Goal: Transaction & Acquisition: Purchase product/service

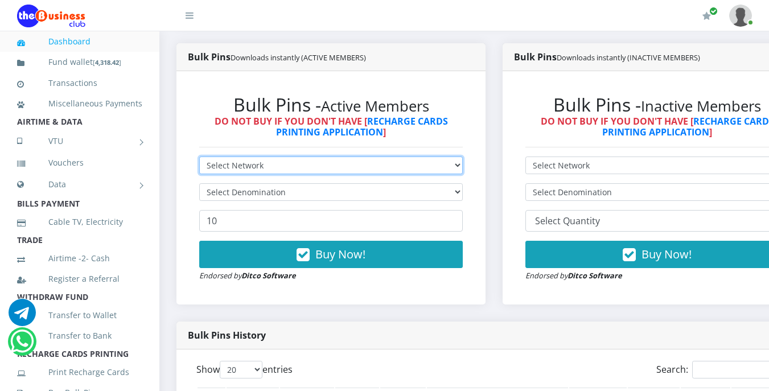
click at [299, 172] on select "Select Network MTN Globacom 9Mobile Airtel" at bounding box center [330, 165] width 263 height 18
click at [323, 154] on div "Bulk Pins - Active Members DO NOT BUY IF YOU DON'T HAVE [ RECHARGE CARDS PRINTI…" at bounding box center [331, 187] width 286 height 210
click at [322, 160] on select "Select Network MTN Globacom 9Mobile Airtel" at bounding box center [330, 165] width 263 height 18
click at [303, 162] on select "Select Network MTN Globacom 9Mobile Airtel" at bounding box center [330, 165] width 263 height 18
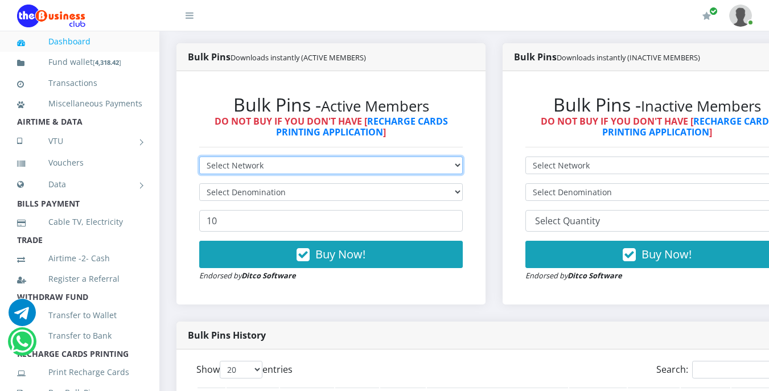
select select "MTN"
click at [199, 159] on select "Select Network MTN Globacom 9Mobile Airtel" at bounding box center [330, 165] width 263 height 18
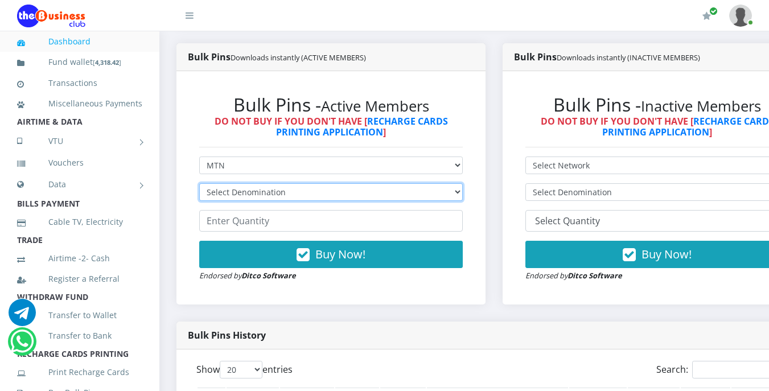
click at [273, 193] on select "Select Denomination MTN NGN100 - ₦96.99 MTN NGN200 - ₦193.98 MTN NGN400 - ₦387.…" at bounding box center [330, 192] width 263 height 18
select select "969.9-1000"
click at [199, 185] on select "Select Denomination MTN NGN100 - ₦96.99 MTN NGN200 - ₦193.98 MTN NGN400 - ₦387.…" at bounding box center [330, 192] width 263 height 18
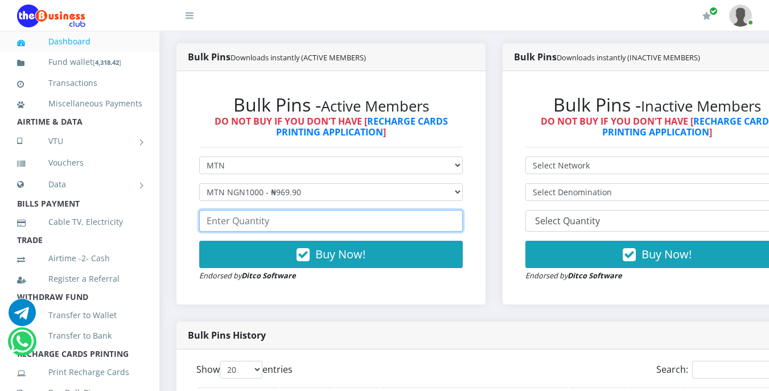
click at [269, 222] on input "number" at bounding box center [330, 221] width 263 height 22
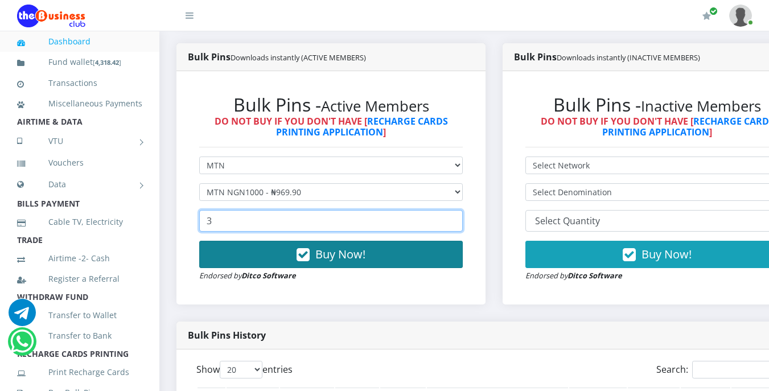
type input "3"
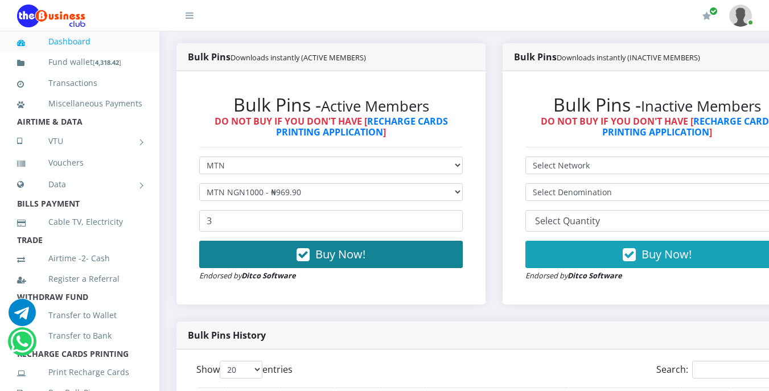
click at [324, 255] on span "Buy Now!" at bounding box center [340, 253] width 50 height 15
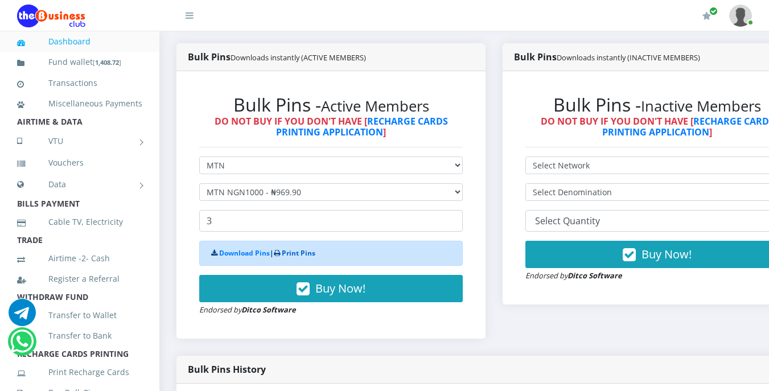
click at [300, 256] on link "Print Pins" at bounding box center [299, 253] width 34 height 10
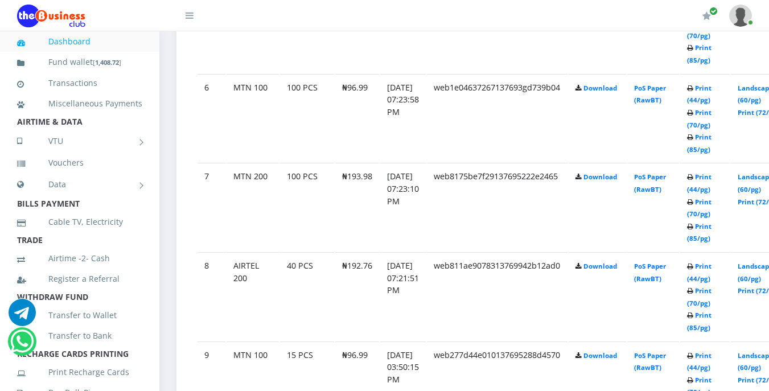
scroll to position [1092, 0]
click at [711, 267] on link "Print (44/pg)" at bounding box center [699, 271] width 24 height 21
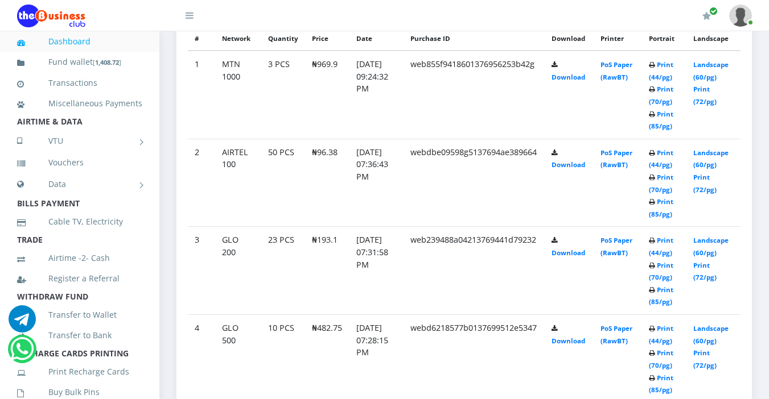
scroll to position [683, 0]
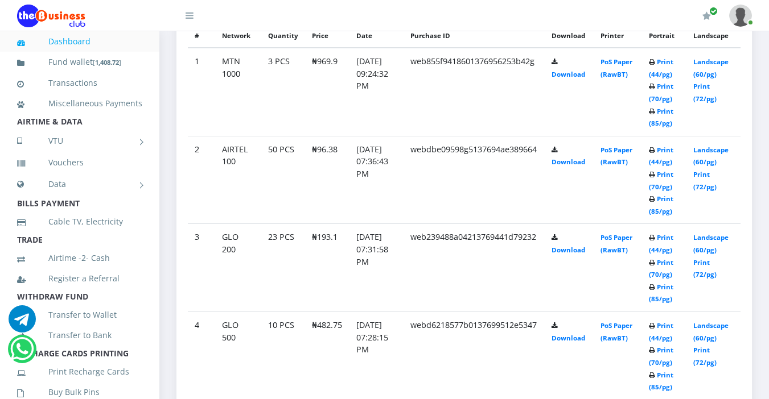
click at [147, 97] on li "Miscellaneous Payments" at bounding box center [79, 103] width 159 height 20
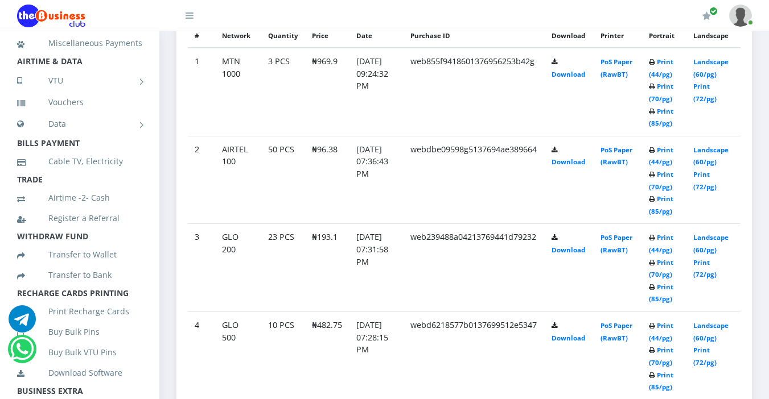
scroll to position [68, 0]
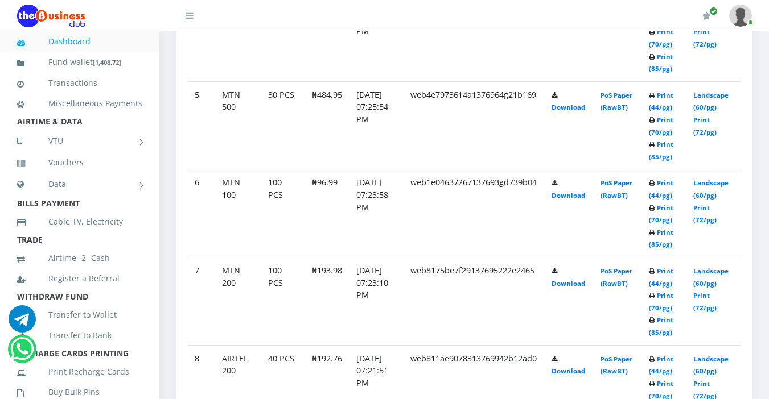
scroll to position [1024, 0]
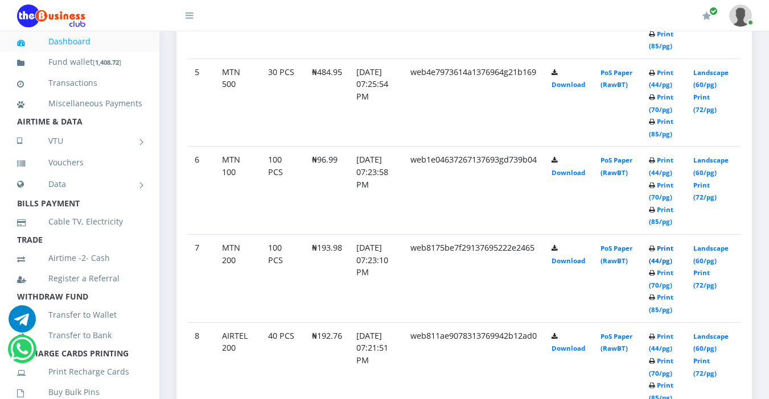
click at [663, 247] on link "Print (44/pg)" at bounding box center [661, 254] width 24 height 21
click at [667, 247] on link "Print (44/pg)" at bounding box center [661, 254] width 24 height 21
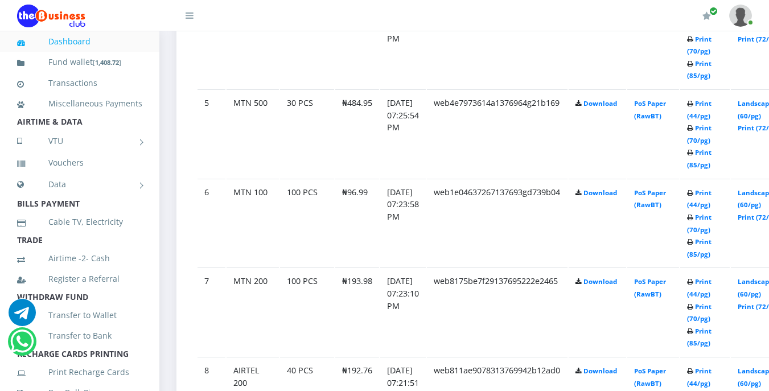
scroll to position [1024, 0]
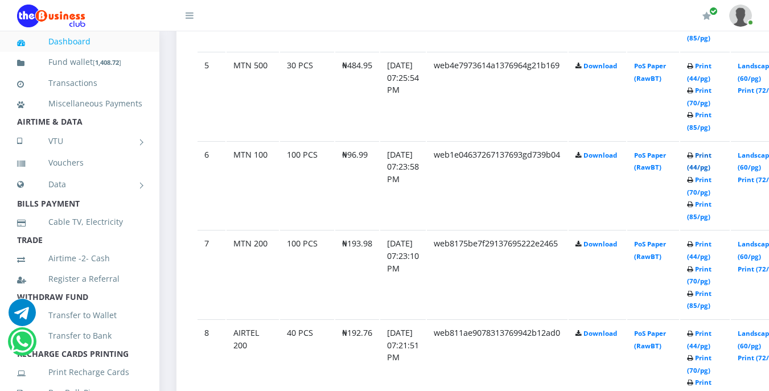
click at [711, 155] on link "Print (44/pg)" at bounding box center [699, 161] width 24 height 21
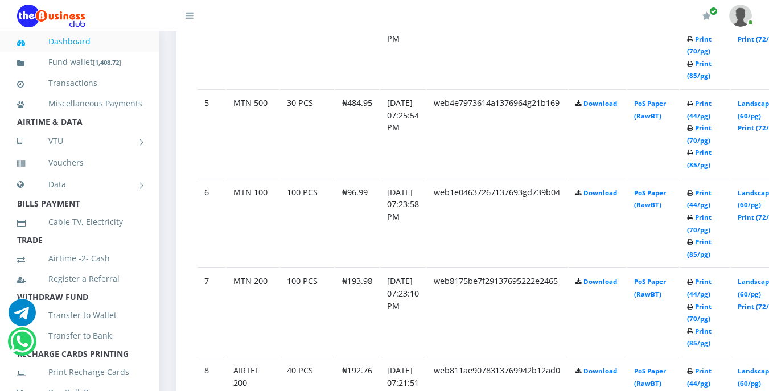
scroll to position [1024, 0]
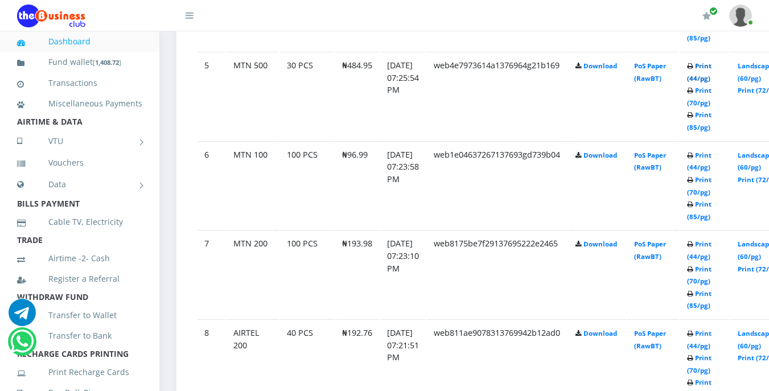
click at [711, 65] on link "Print (44/pg)" at bounding box center [699, 71] width 24 height 21
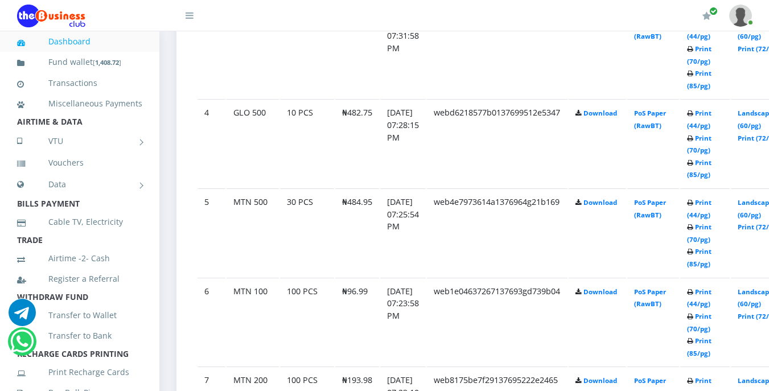
scroll to position [865, 0]
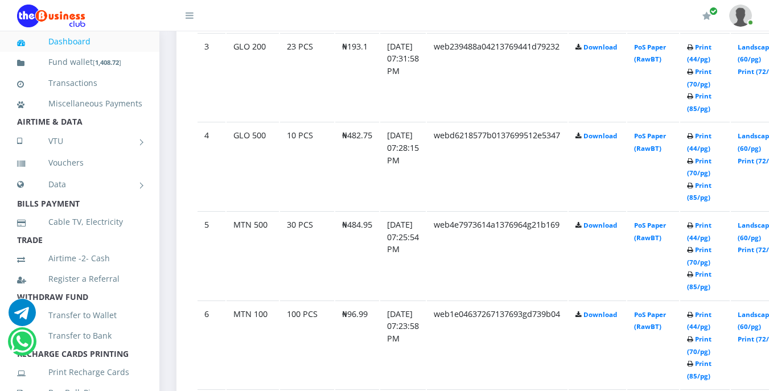
click at [709, 137] on b "Print (44/pg) Print (70/pg) Print (85/pg)" at bounding box center [699, 166] width 24 height 70
click at [711, 140] on link "Print (44/pg)" at bounding box center [699, 141] width 24 height 21
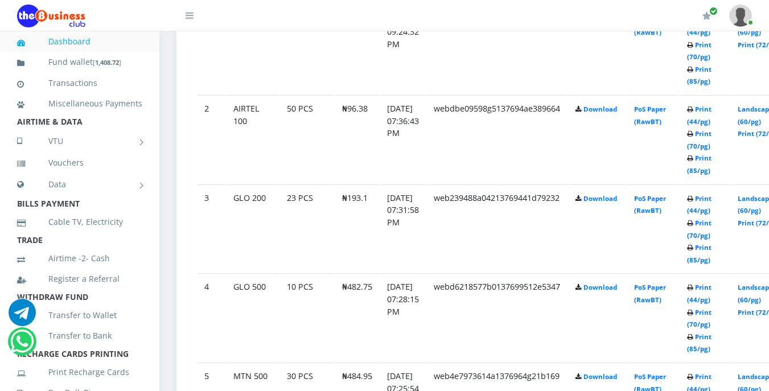
scroll to position [691, 0]
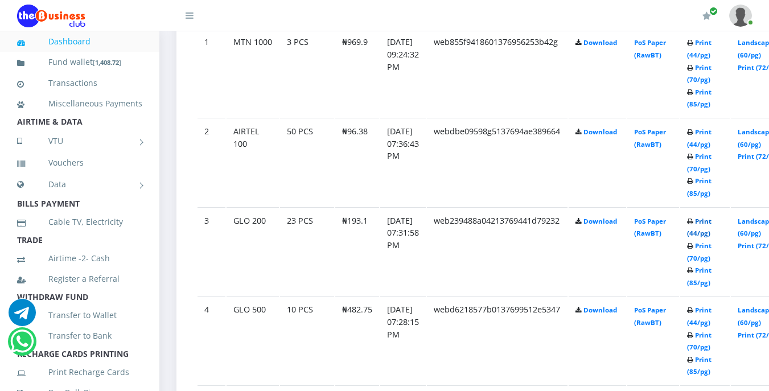
click at [711, 225] on link "Print (44/pg)" at bounding box center [699, 227] width 24 height 21
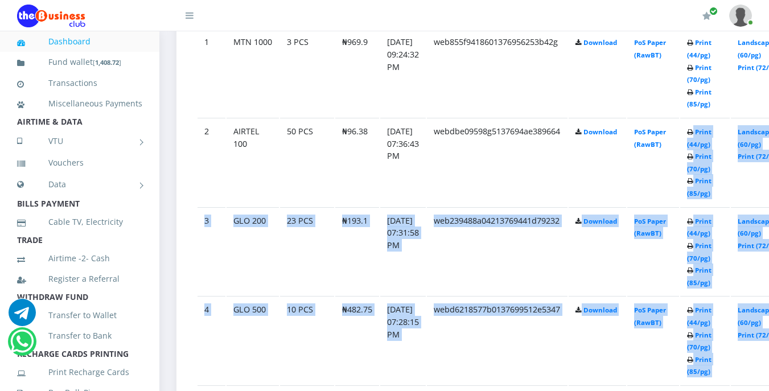
scroll to position [691, 76]
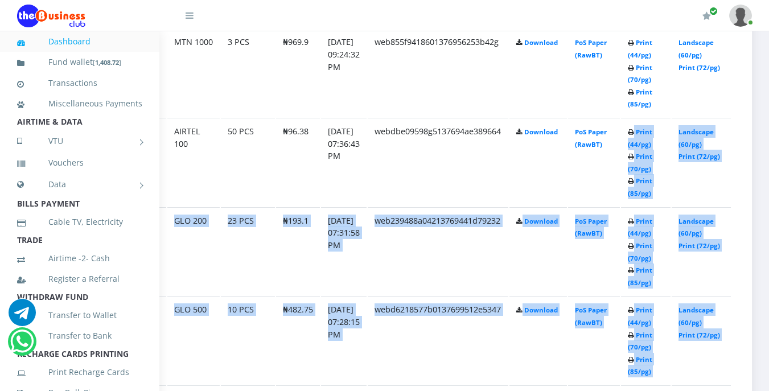
drag, startPoint x: 709, startPoint y: 133, endPoint x: 777, endPoint y: 118, distance: 69.3
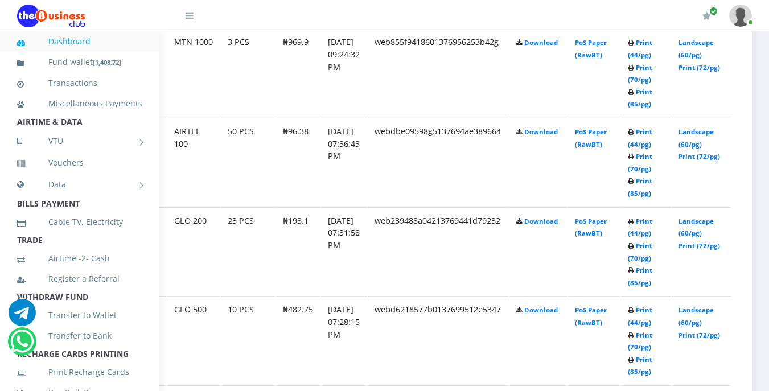
click at [489, 66] on td "web855f9418601376956253b42g" at bounding box center [438, 72] width 141 height 88
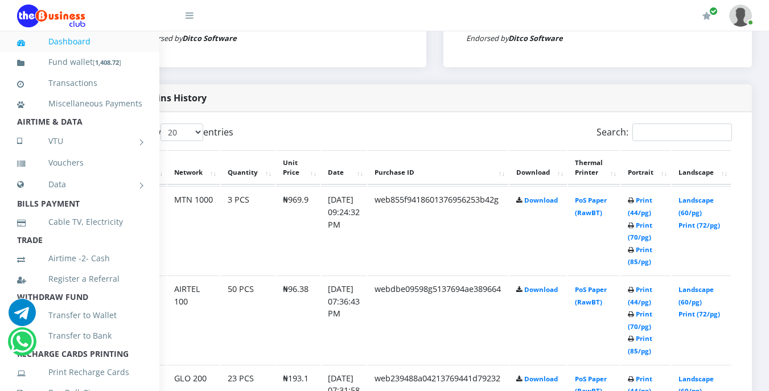
scroll to position [509, 76]
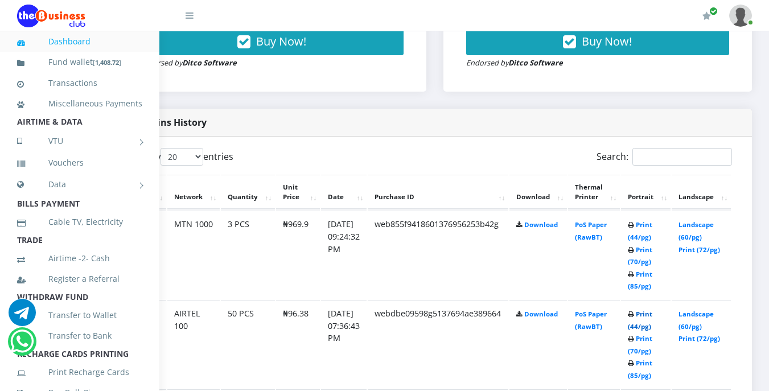
click at [641, 316] on link "Print (44/pg)" at bounding box center [639, 319] width 24 height 21
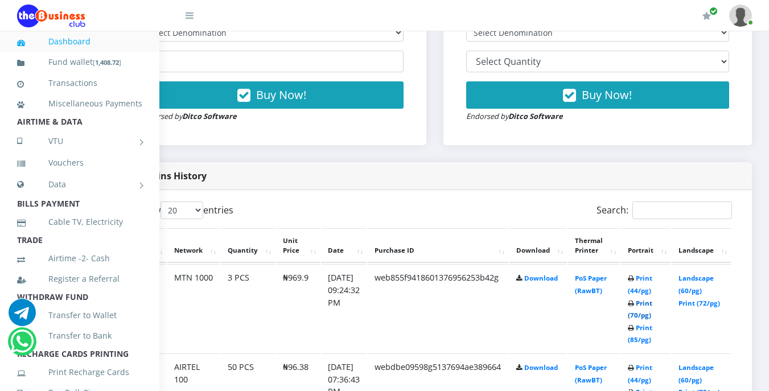
scroll to position [455, 76]
click at [691, 280] on link "Landscape (60/pg)" at bounding box center [695, 284] width 35 height 21
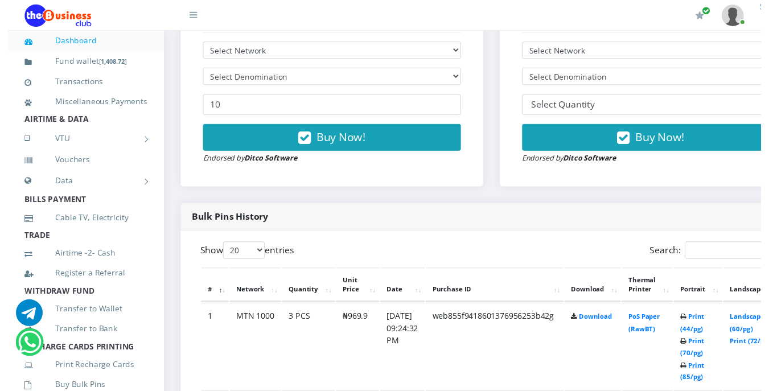
scroll to position [420, 0]
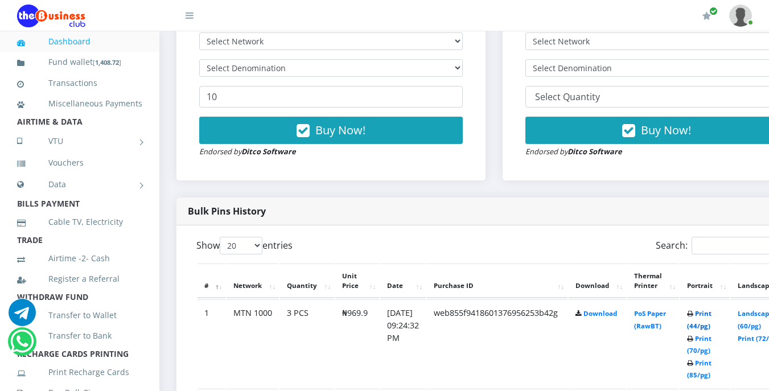
click at [711, 315] on link "Print (44/pg)" at bounding box center [699, 319] width 24 height 21
